Goal: Find specific page/section: Find specific page/section

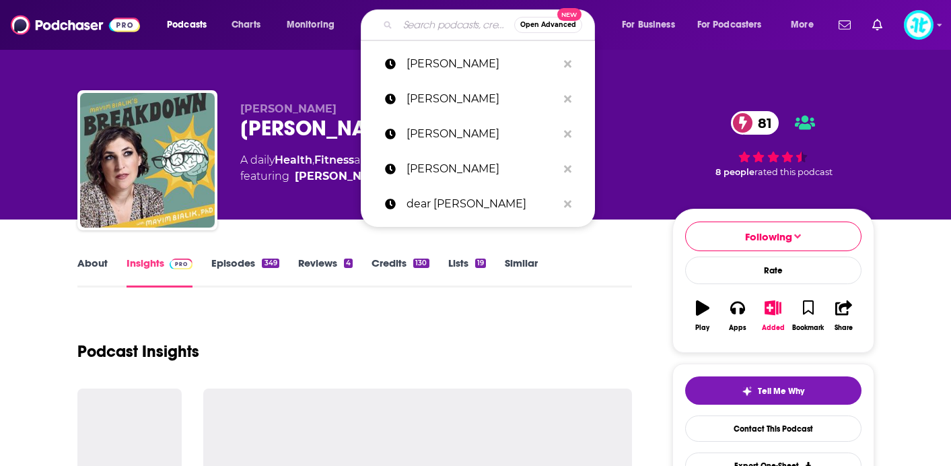
click at [427, 29] on input "Search podcasts, credits, & more..." at bounding box center [456, 25] width 116 height 22
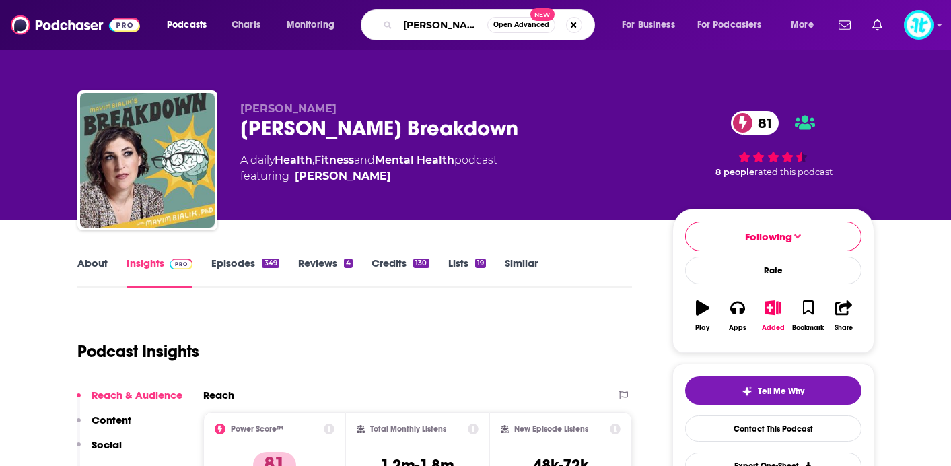
type input "[PERSON_NAME]"
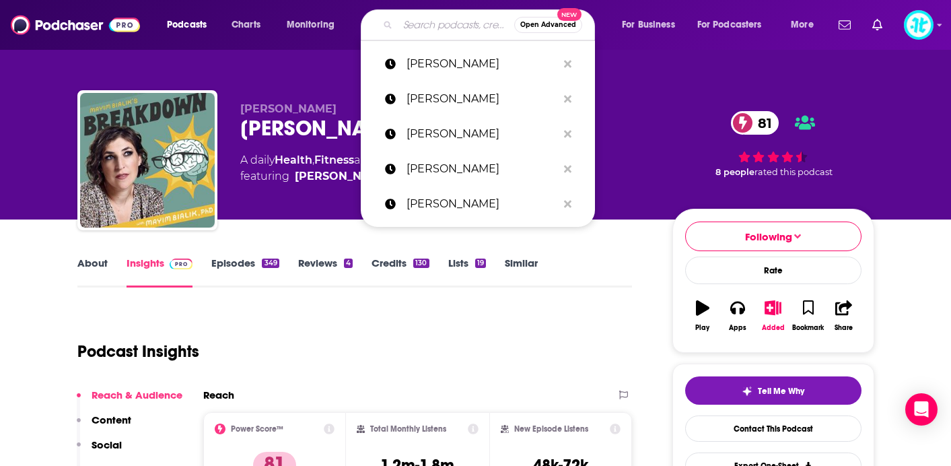
click at [463, 25] on input "Search podcasts, credits, & more..." at bounding box center [456, 25] width 116 height 22
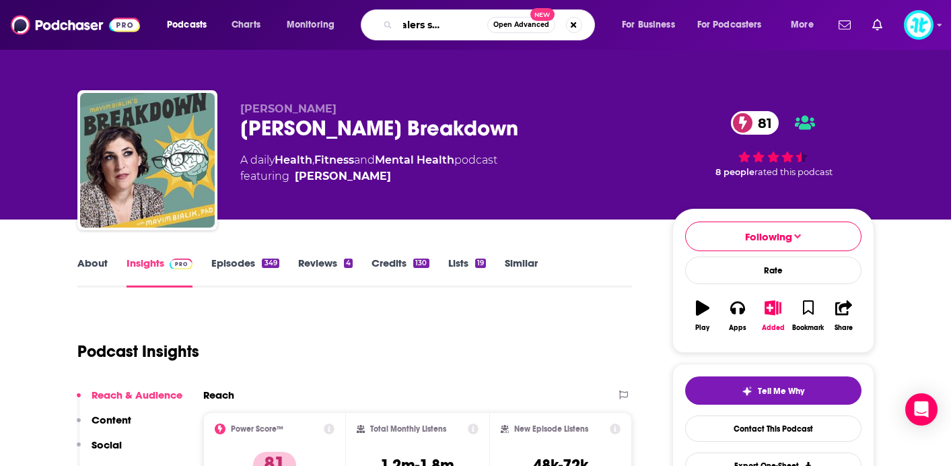
type input "self healers soundboard"
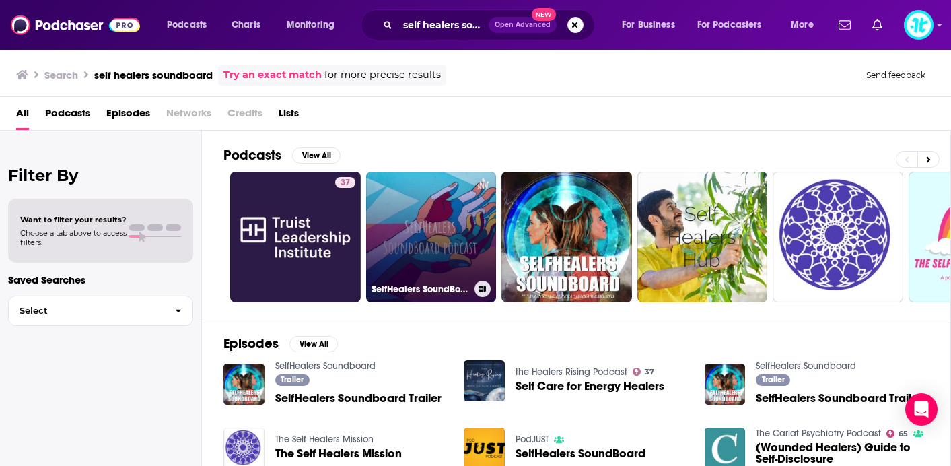
click at [423, 227] on link "SelfHealers SoundBoard podcast" at bounding box center [431, 237] width 131 height 131
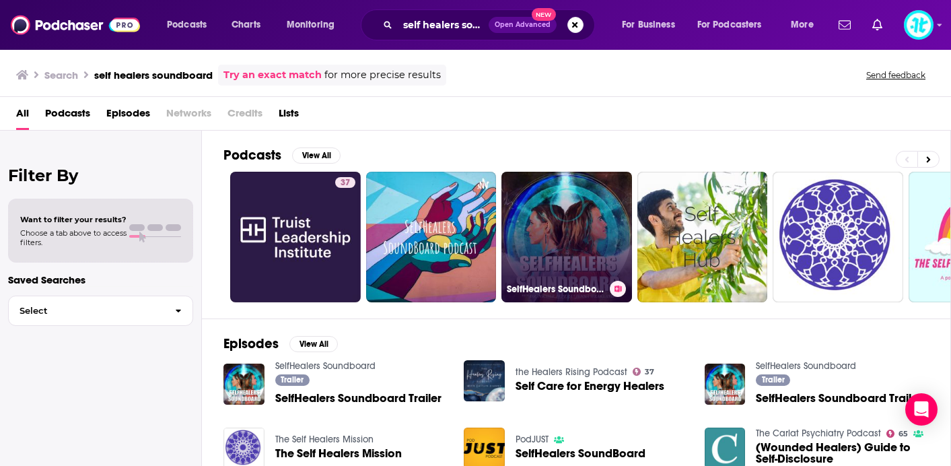
click at [581, 227] on link "SelfHealers Soundboard" at bounding box center [566, 237] width 131 height 131
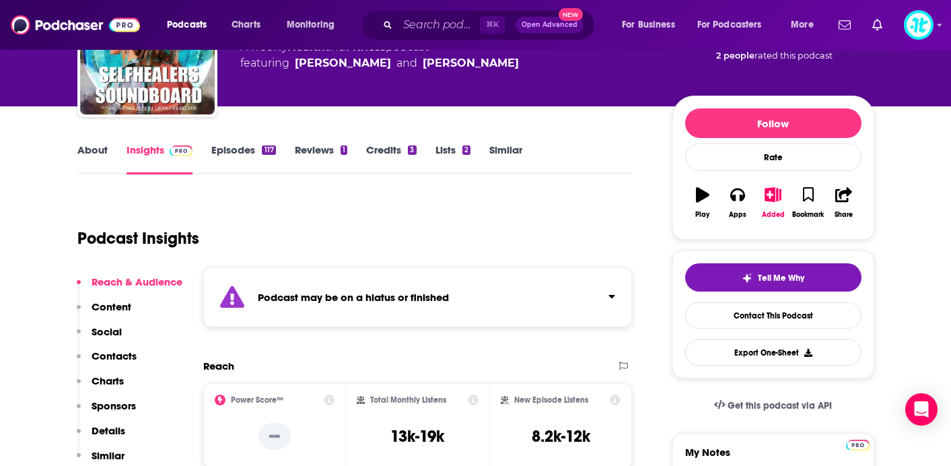
scroll to position [114, 0]
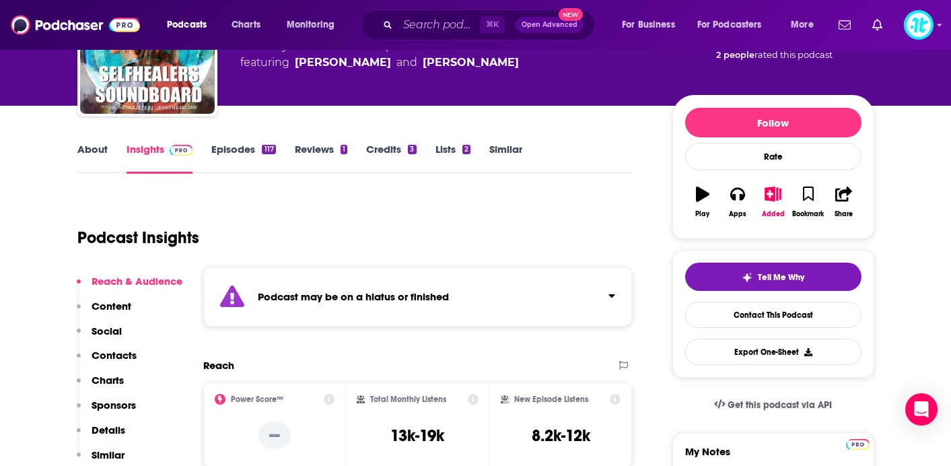
click at [239, 149] on link "Episodes 117" at bounding box center [243, 158] width 64 height 31
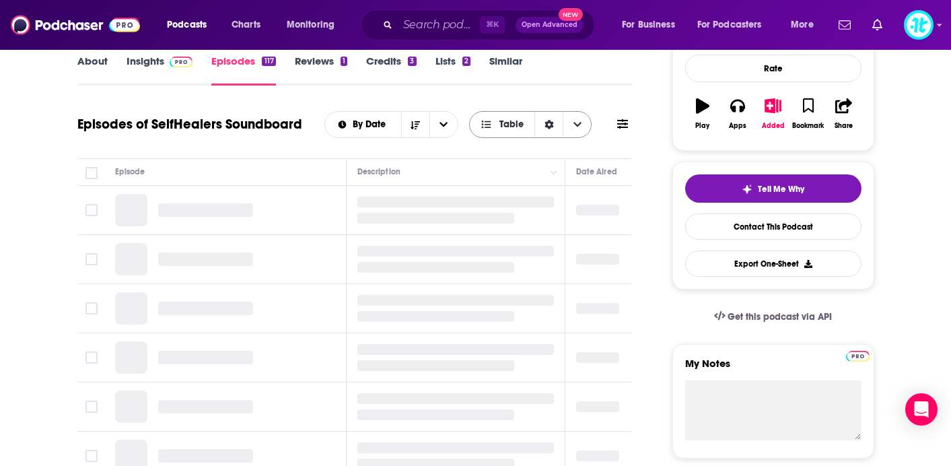
scroll to position [205, 0]
